Goal: Check status: Check status

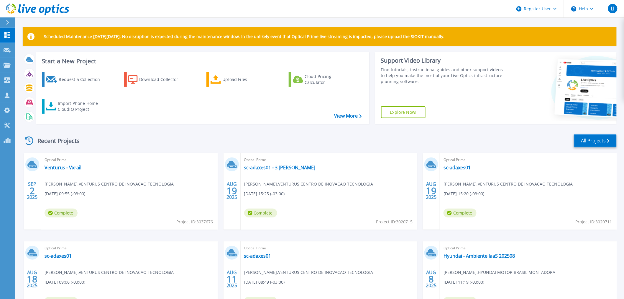
click at [596, 138] on link "All Projects" at bounding box center [595, 140] width 43 height 13
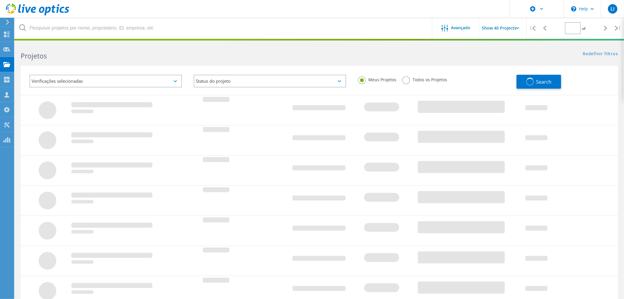
type input "1"
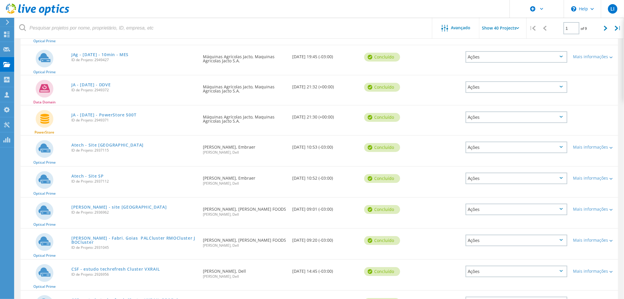
scroll to position [656, 0]
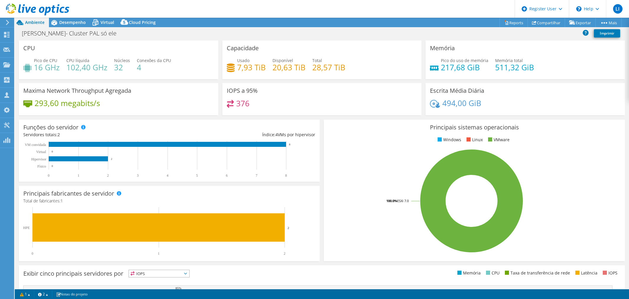
select select "USD"
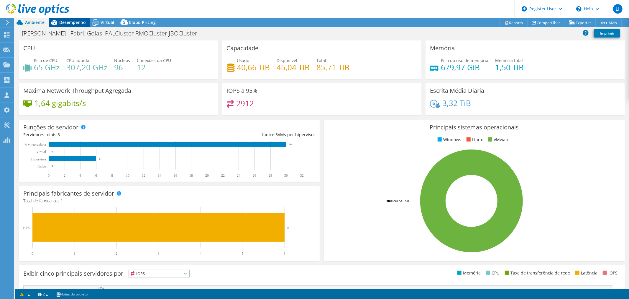
click at [74, 22] on span "Desempenho" at bounding box center [72, 22] width 27 height 6
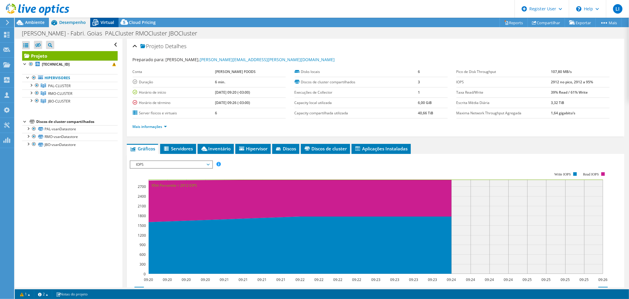
click at [104, 22] on span "Virtual" at bounding box center [108, 22] width 14 height 6
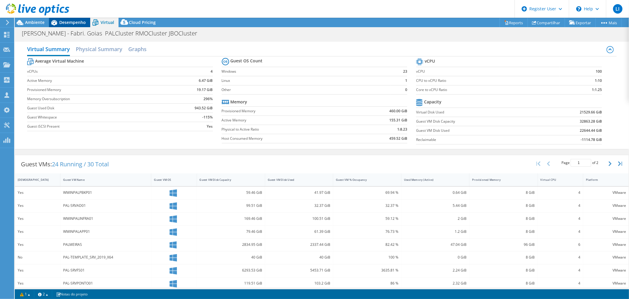
click at [73, 22] on span "Desempenho" at bounding box center [72, 22] width 27 height 6
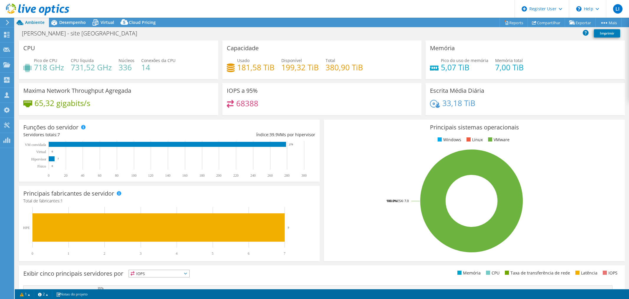
select select "SouthAmerica"
select select "USD"
click at [76, 21] on span "Desempenho" at bounding box center [72, 22] width 27 height 6
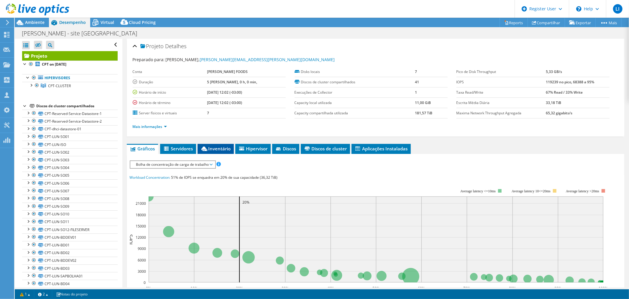
click at [214, 144] on li "Inventário" at bounding box center [216, 149] width 36 height 10
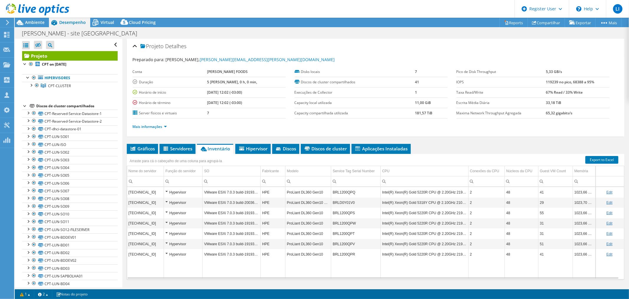
scroll to position [14, 0]
select select "SouthAmerica"
select select "USD"
